Goal: Information Seeking & Learning: Learn about a topic

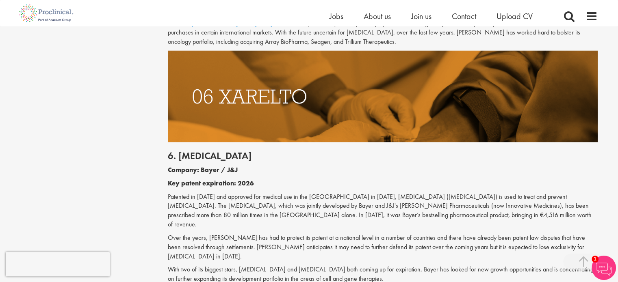
scroll to position [1594, 0]
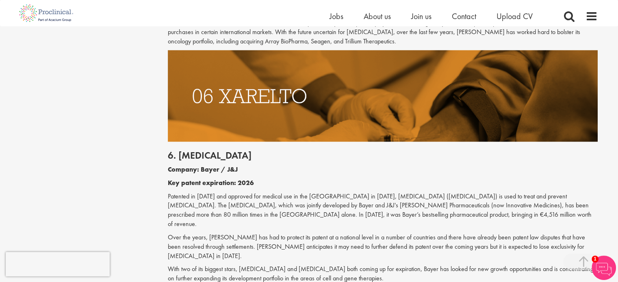
click at [299, 150] on h2 "6. [MEDICAL_DATA]" at bounding box center [383, 155] width 430 height 11
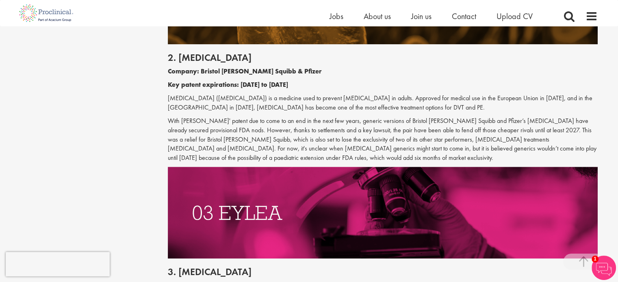
scroll to position [833, 0]
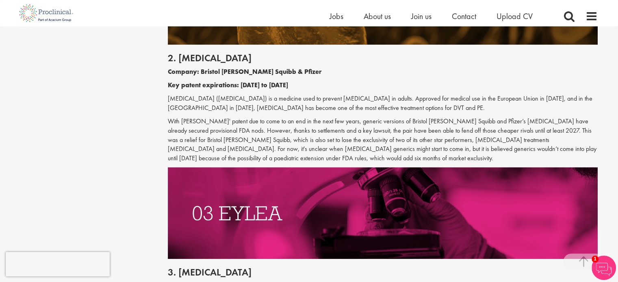
click at [299, 134] on p "With [PERSON_NAME]' patent due to come to an end in the next few years, generic…" at bounding box center [383, 140] width 430 height 46
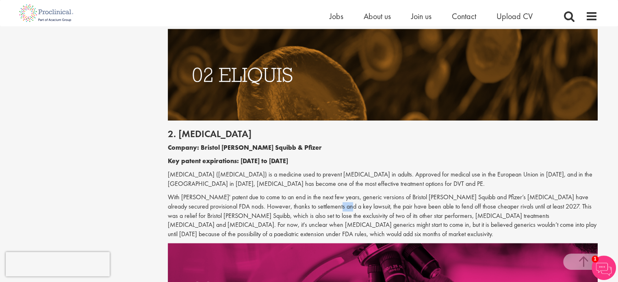
scroll to position [758, 0]
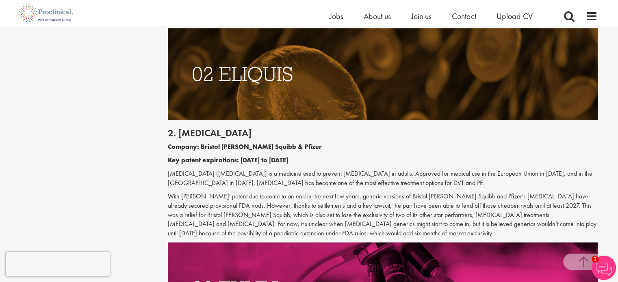
click at [333, 184] on p "[MEDICAL_DATA] ([MEDICAL_DATA]) is a medicine used to prevent [MEDICAL_DATA] in…" at bounding box center [383, 178] width 430 height 19
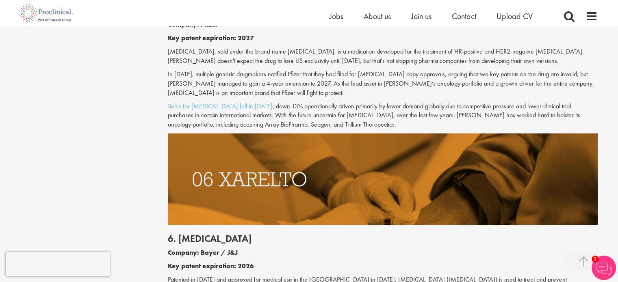
scroll to position [1511, 0]
drag, startPoint x: 361, startPoint y: 262, endPoint x: 301, endPoint y: 76, distance: 195.4
click at [301, 76] on p "In [DATE], multiple generic drugmakers notified Pfizer that they had filed for …" at bounding box center [383, 83] width 430 height 28
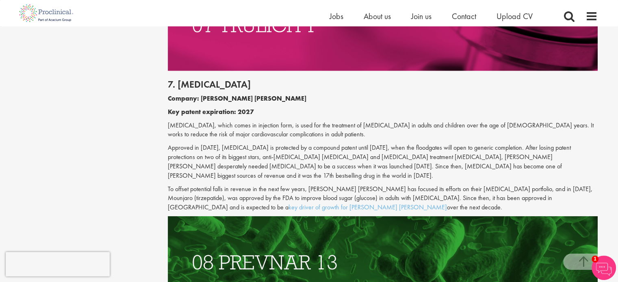
scroll to position [1901, 0]
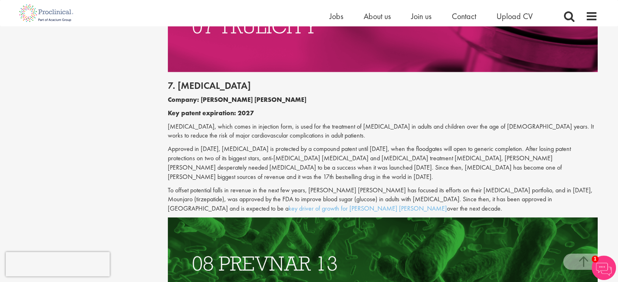
click at [340, 218] on img at bounding box center [383, 264] width 430 height 92
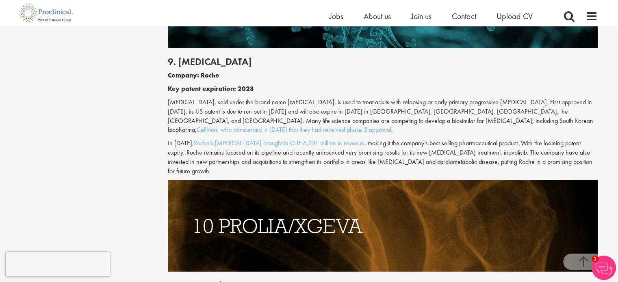
scroll to position [2375, 0]
